Goal: Browse casually

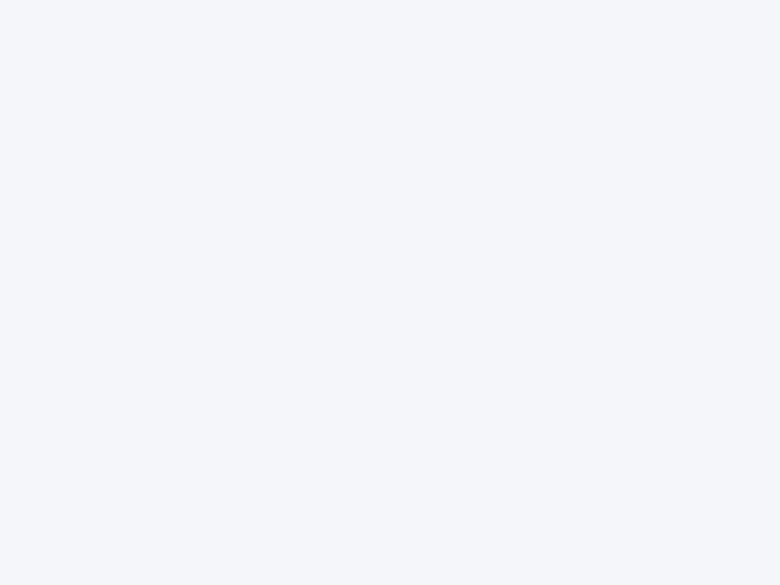
click at [390, 293] on div at bounding box center [390, 292] width 780 height 585
